Goal: Navigation & Orientation: Find specific page/section

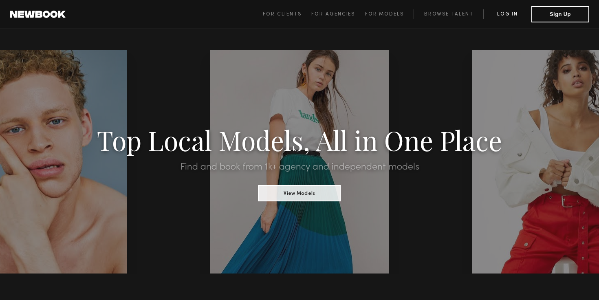
click at [509, 12] on link "Log in" at bounding box center [507, 14] width 48 height 10
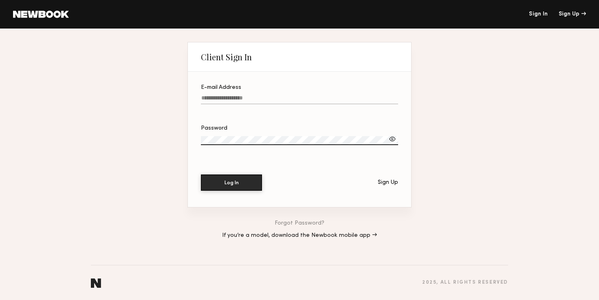
type input "**********"
click at [231, 182] on button "Log In" at bounding box center [231, 182] width 61 height 16
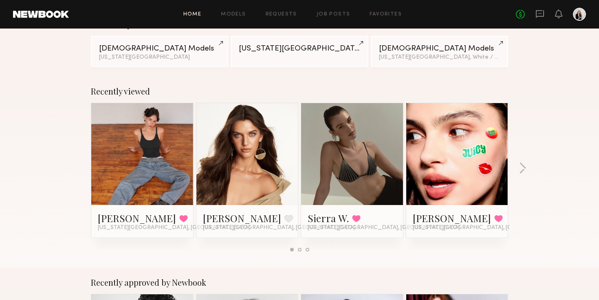
scroll to position [84, 0]
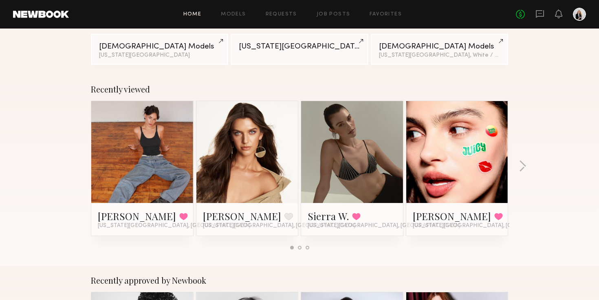
click at [125, 174] on link at bounding box center [142, 152] width 50 height 102
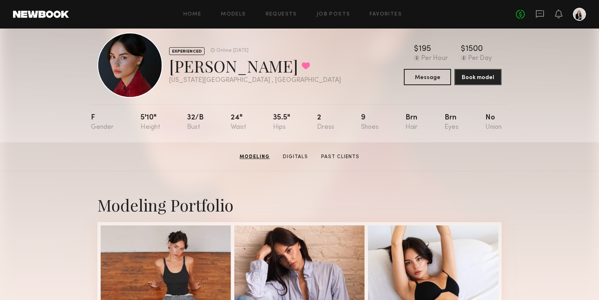
scroll to position [13, 0]
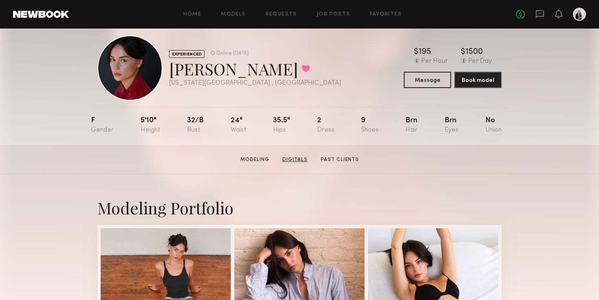
click at [292, 160] on link "Digitals" at bounding box center [295, 159] width 32 height 7
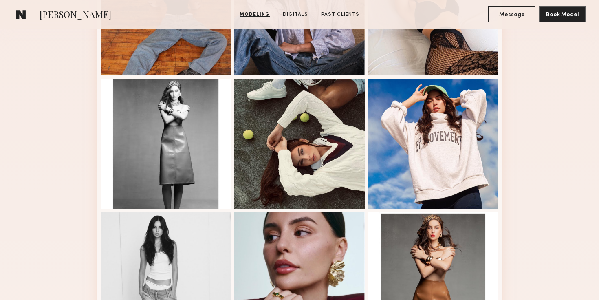
scroll to position [295, 0]
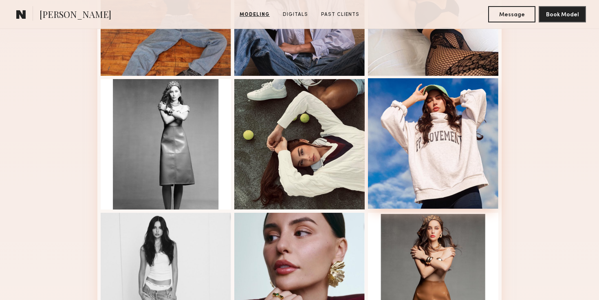
click at [447, 138] on div at bounding box center [433, 143] width 130 height 130
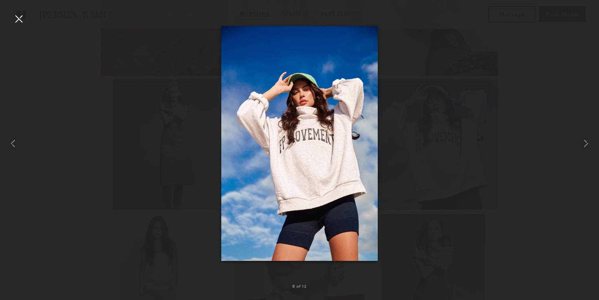
click at [508, 140] on div at bounding box center [299, 143] width 599 height 261
click at [17, 20] on div at bounding box center [18, 18] width 13 height 13
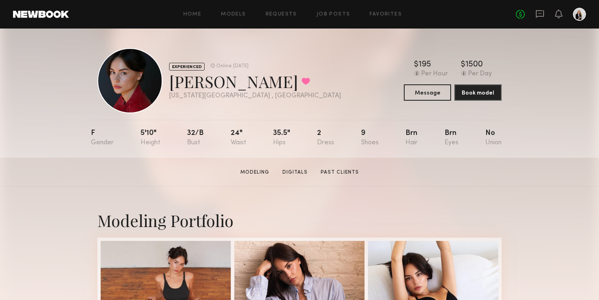
scroll to position [0, 0]
click at [580, 14] on div at bounding box center [579, 14] width 13 height 13
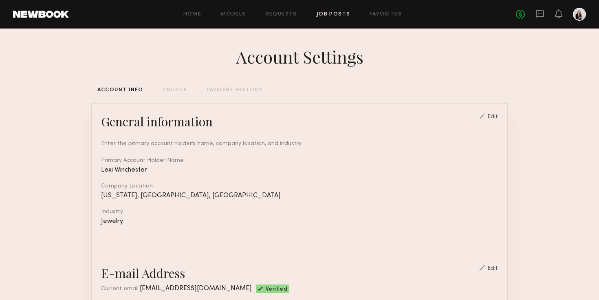
click at [334, 13] on link "Job Posts" at bounding box center [334, 14] width 34 height 5
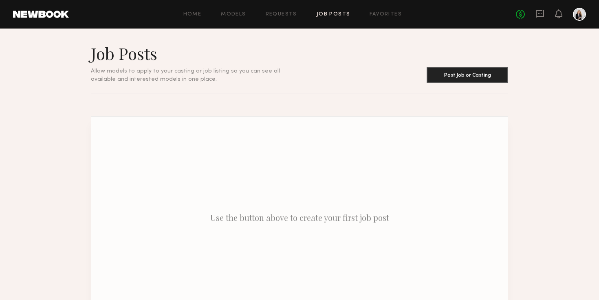
click at [384, 17] on div "Home Models Requests Job Posts Favorites Sign Out No fees up to $5,000" at bounding box center [327, 14] width 517 height 13
click at [382, 14] on link "Favorites" at bounding box center [385, 14] width 32 height 5
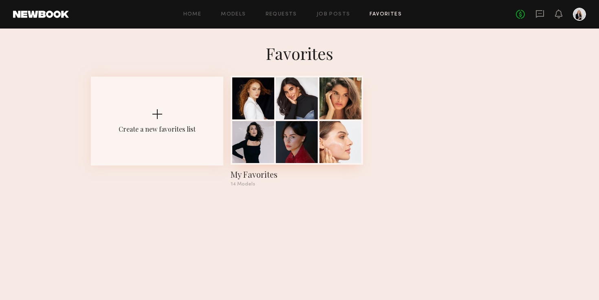
click at [323, 114] on div at bounding box center [340, 98] width 42 height 42
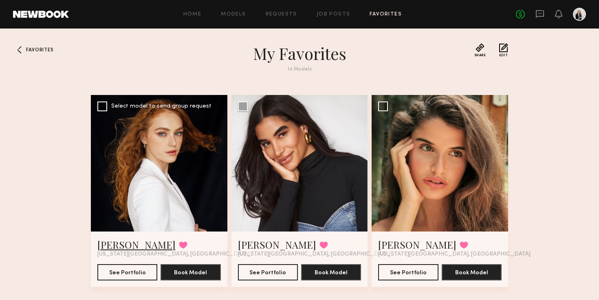
click at [114, 244] on link "Elise S." at bounding box center [136, 244] width 78 height 13
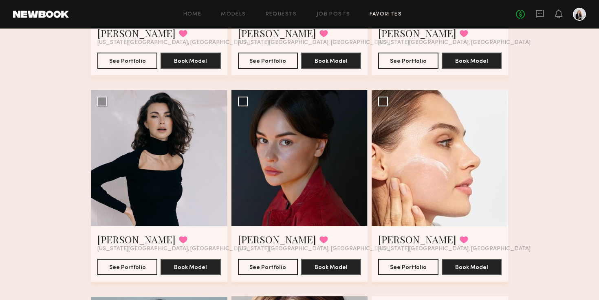
scroll to position [203, 0]
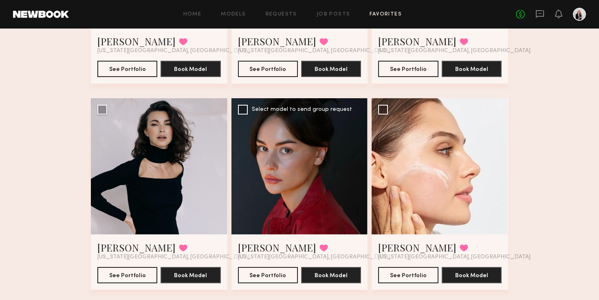
click at [309, 197] on div at bounding box center [299, 166] width 136 height 136
click at [267, 244] on link "[PERSON_NAME]" at bounding box center [277, 247] width 78 height 13
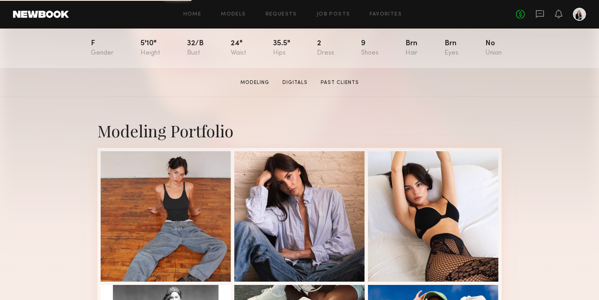
scroll to position [99, 0]
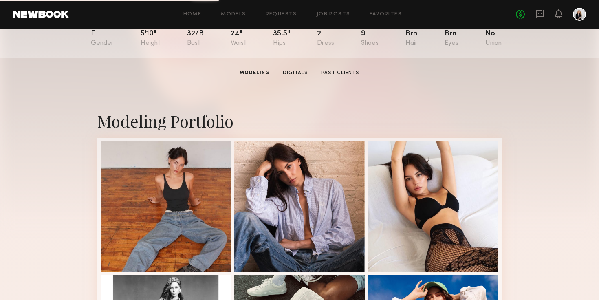
click at [347, 67] on section "[PERSON_NAME] Modeling Digitals Past Clients Message Book Model" at bounding box center [299, 72] width 599 height 29
click at [340, 72] on link "Past Clients" at bounding box center [340, 72] width 45 height 7
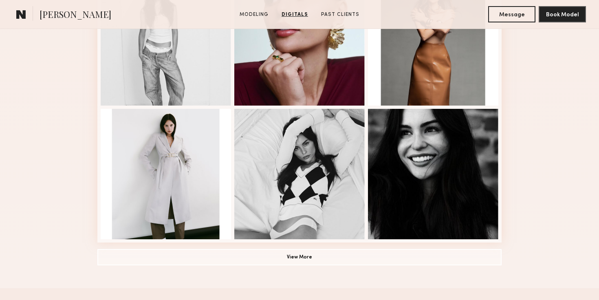
scroll to position [524, 0]
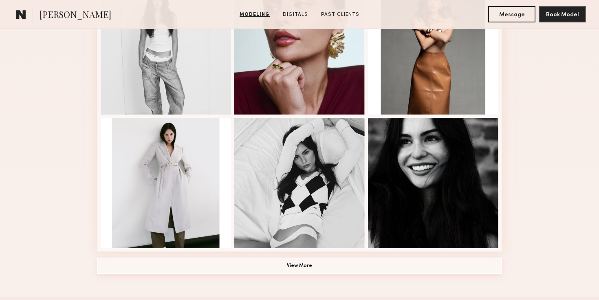
click at [272, 262] on button "View More" at bounding box center [299, 265] width 404 height 16
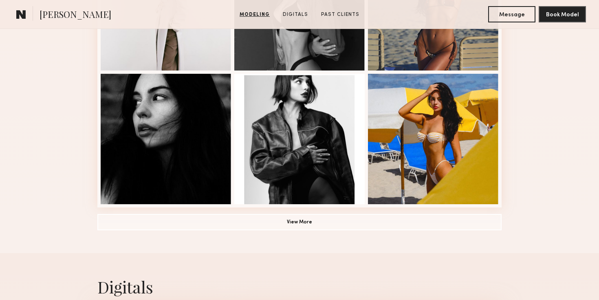
scroll to position [967, 0]
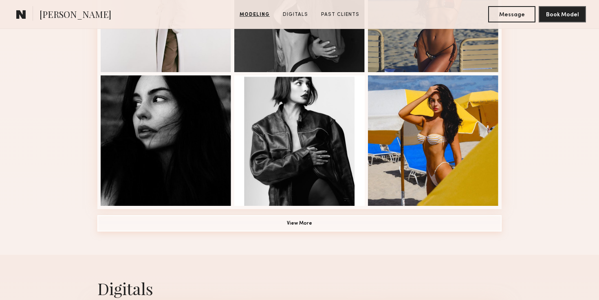
click at [181, 221] on button "View More" at bounding box center [299, 223] width 404 height 16
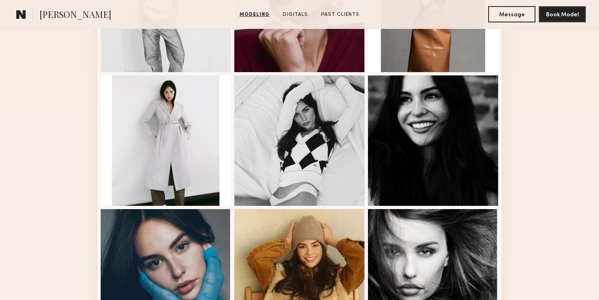
scroll to position [156, 0]
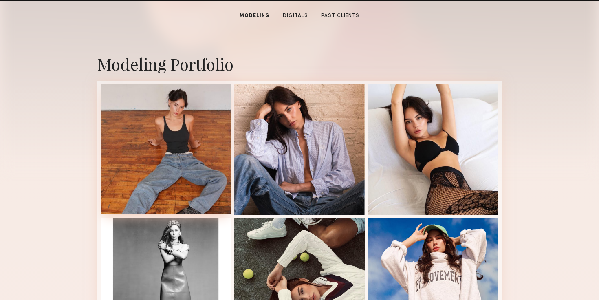
click at [149, 158] on div at bounding box center [166, 149] width 130 height 130
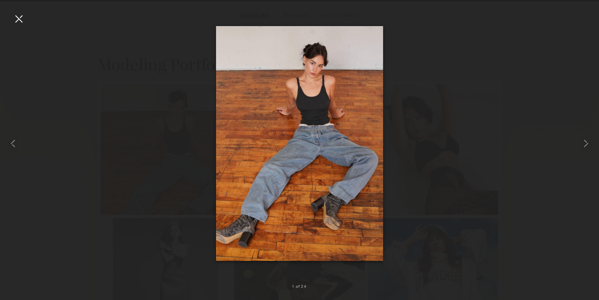
click at [101, 199] on div at bounding box center [299, 143] width 599 height 261
click at [16, 17] on div at bounding box center [18, 18] width 13 height 13
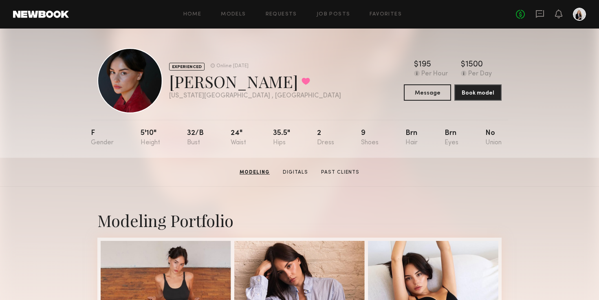
scroll to position [0, 0]
